Goal: Information Seeking & Learning: Learn about a topic

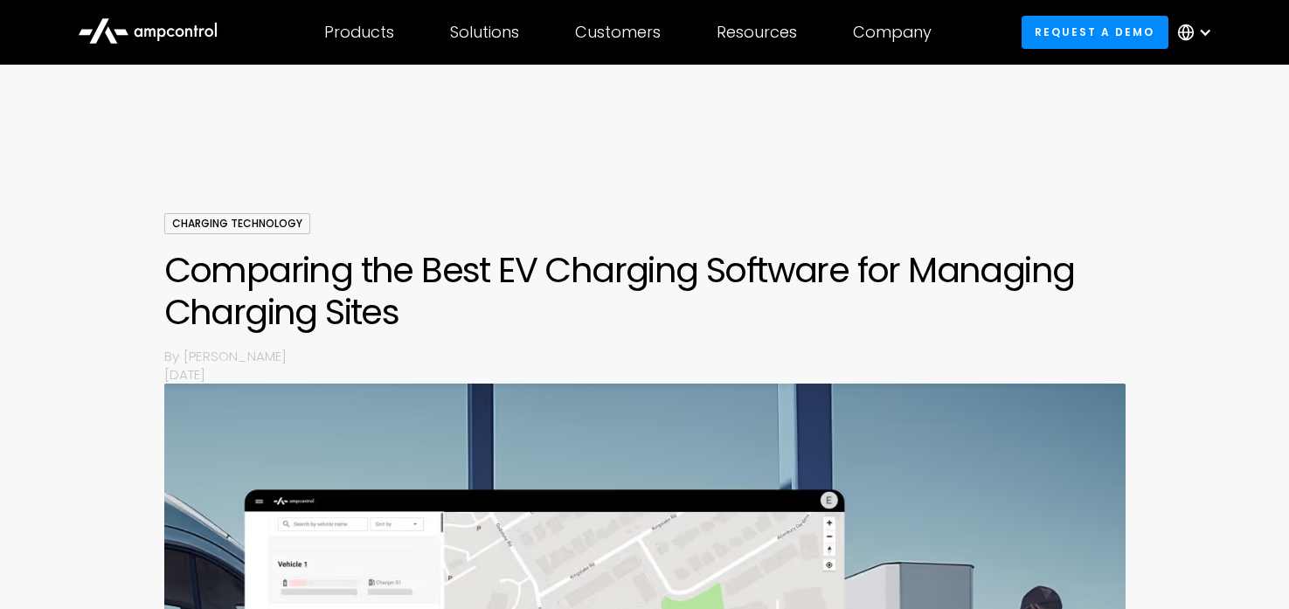
scroll to position [80, 0]
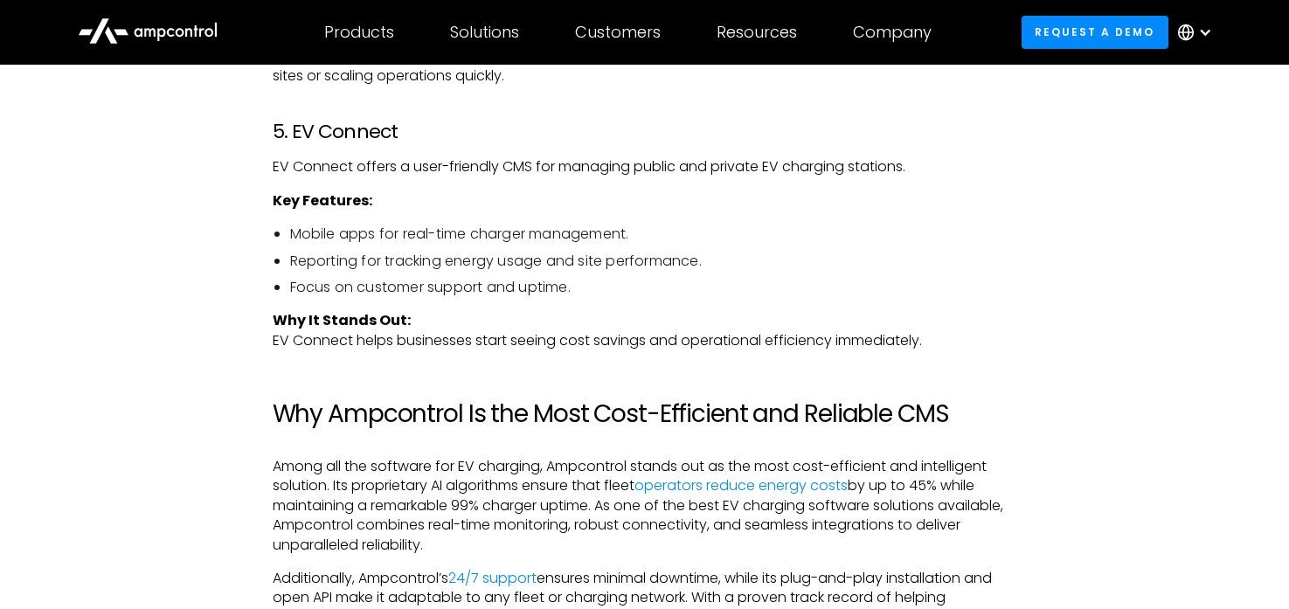
scroll to position [3670, 0]
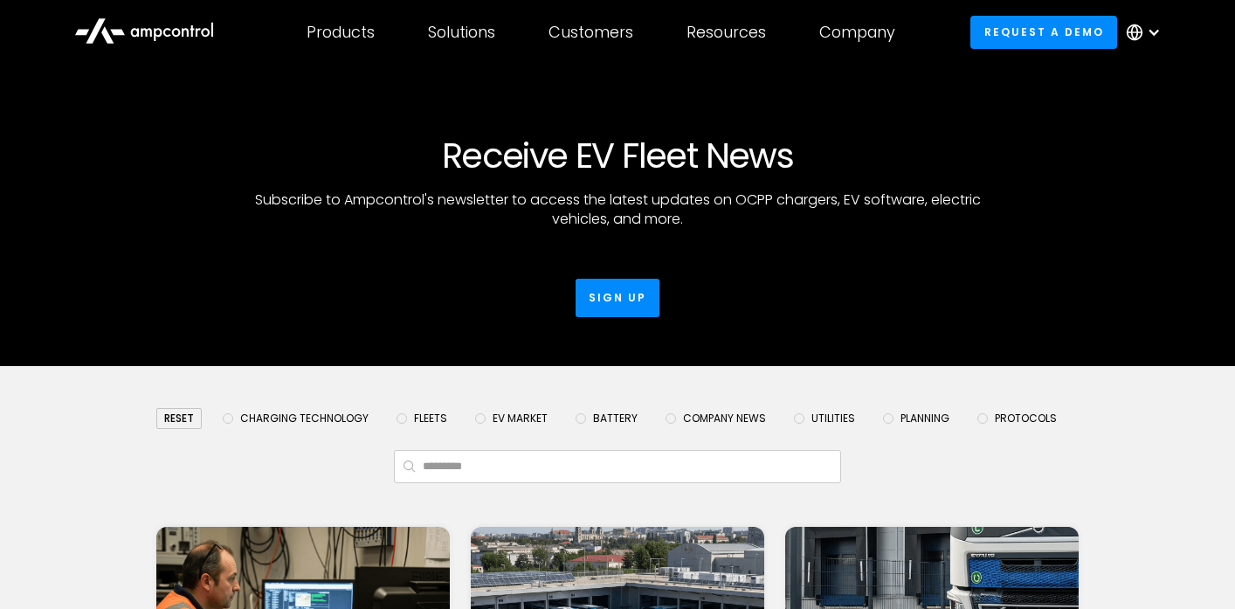
scroll to position [196, 0]
